Goal: Task Accomplishment & Management: Manage account settings

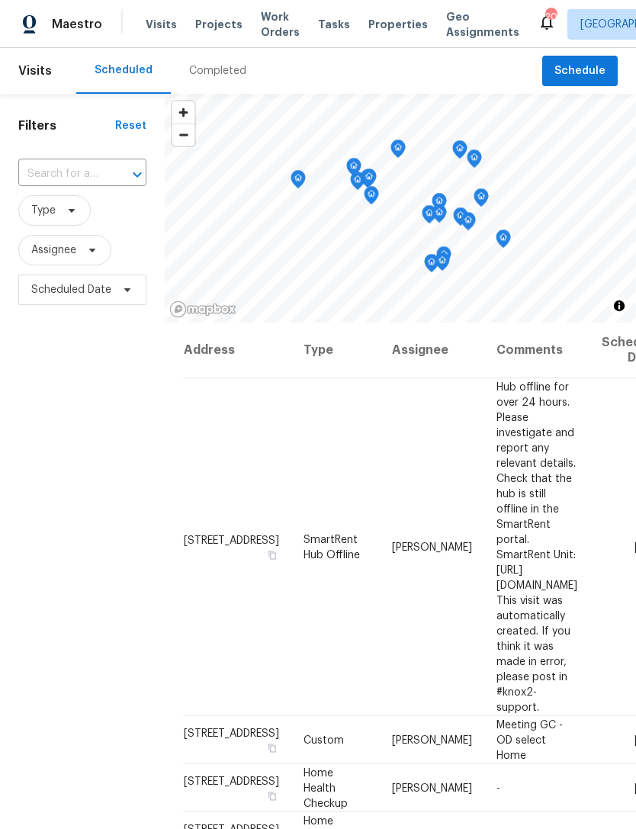
click at [63, 162] on input "text" at bounding box center [60, 174] width 85 height 24
type input "d"
type input "3622 e"
click at [63, 222] on li "[STREET_ADDRESS]" at bounding box center [81, 209] width 127 height 25
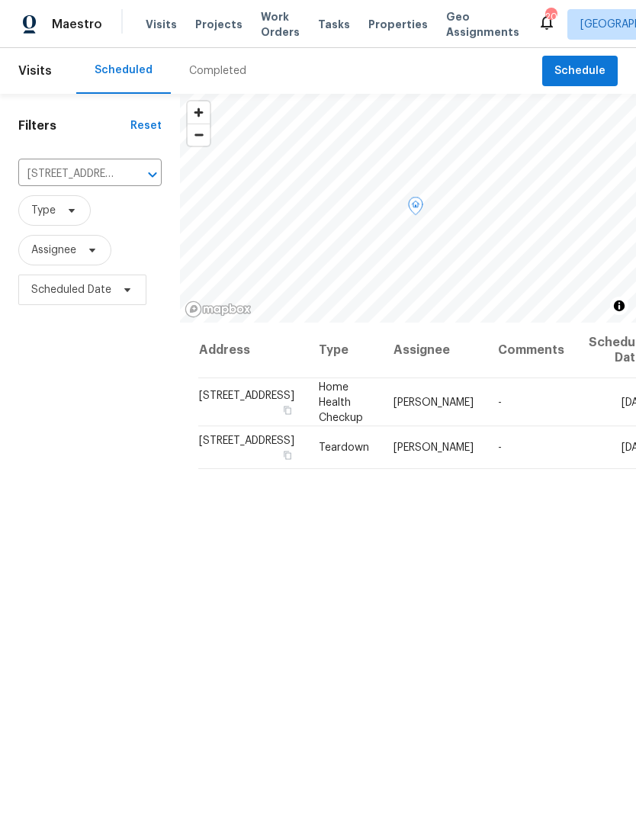
click at [0, 0] on icon at bounding box center [0, 0] width 0 height 0
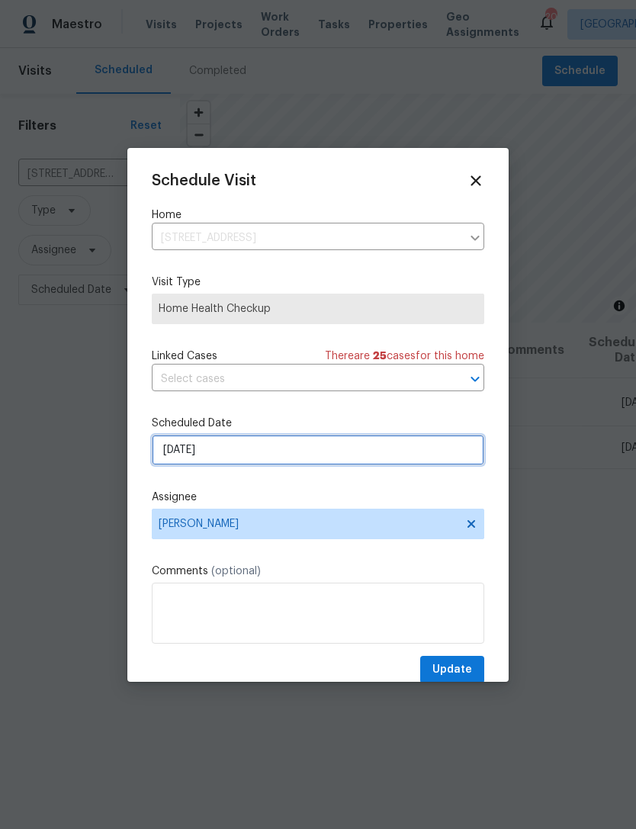
click at [311, 451] on input "[DATE]" at bounding box center [318, 450] width 332 height 31
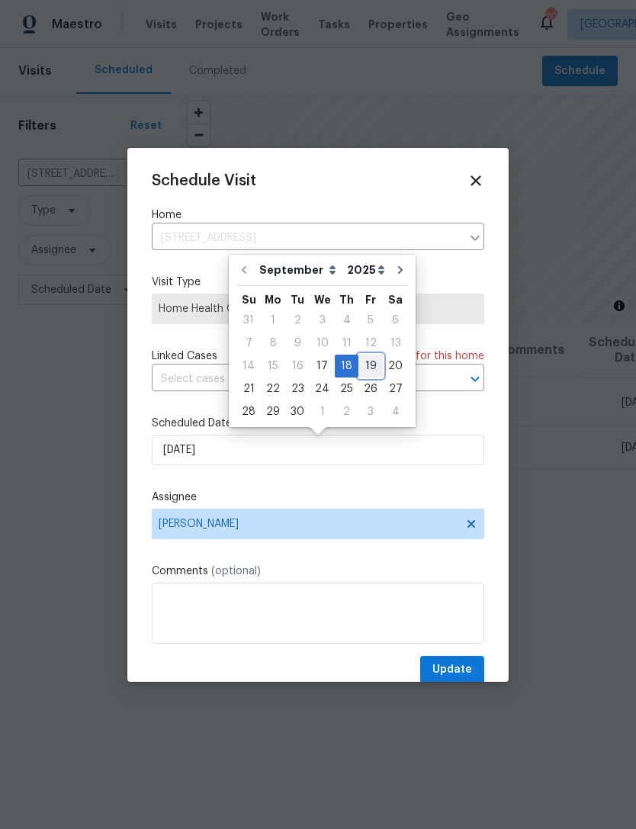
click at [368, 369] on div "19" at bounding box center [370, 365] width 24 height 21
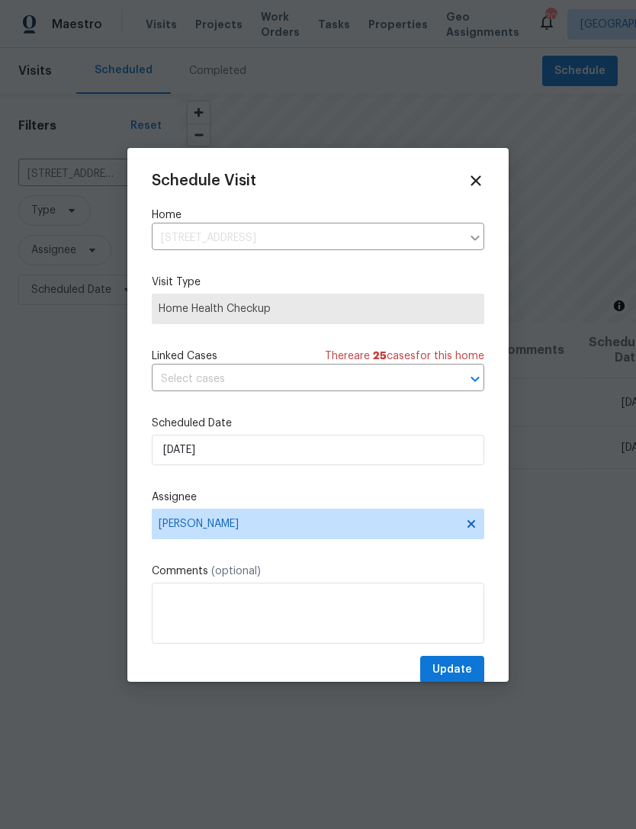
type input "[DATE]"
click at [469, 671] on span "Update" at bounding box center [452, 669] width 40 height 19
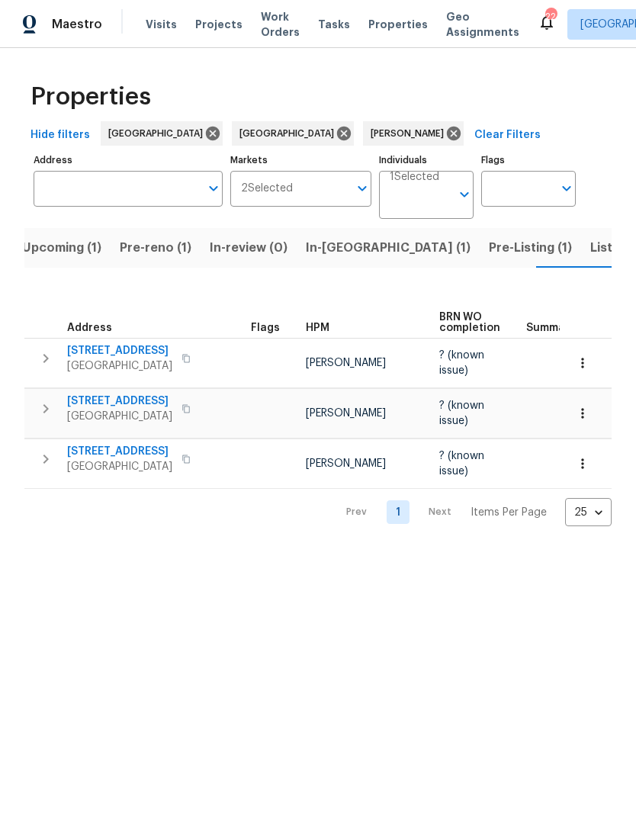
click at [590, 251] on span "Listed (7)" at bounding box center [618, 247] width 57 height 21
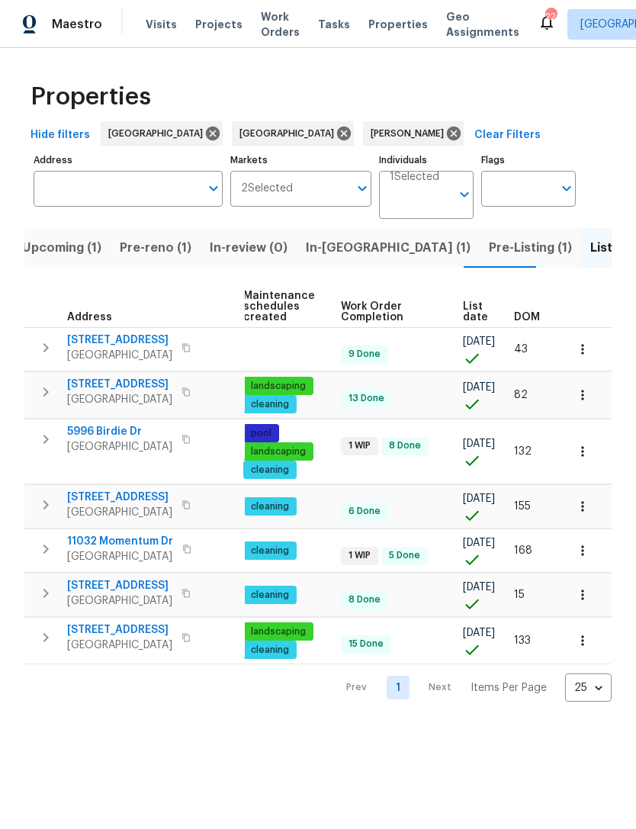
scroll to position [0, 212]
